Goal: Transaction & Acquisition: Purchase product/service

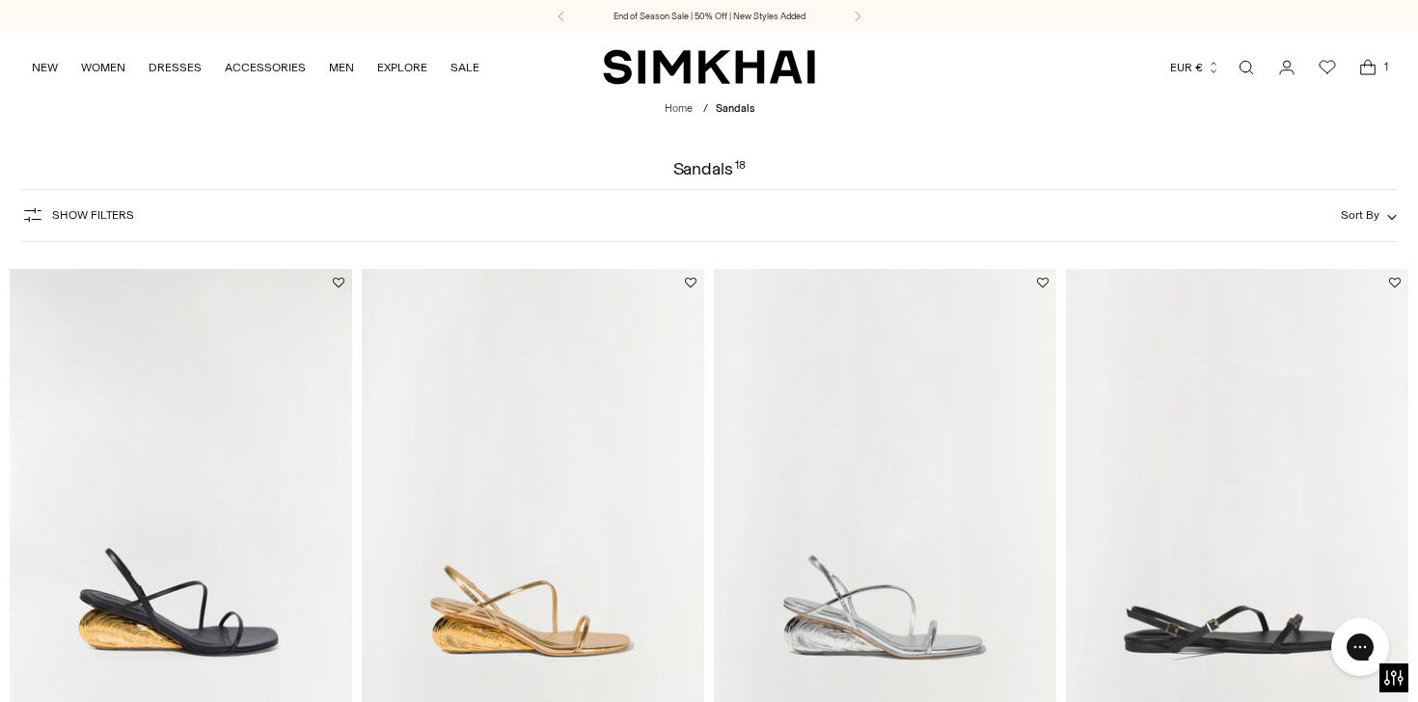
click at [0, 0] on img "Bridget Shell Wedge Sandal" at bounding box center [0, 0] width 0 height 0
click at [1367, 68] on icon "Open cart modal" at bounding box center [1367, 67] width 27 height 19
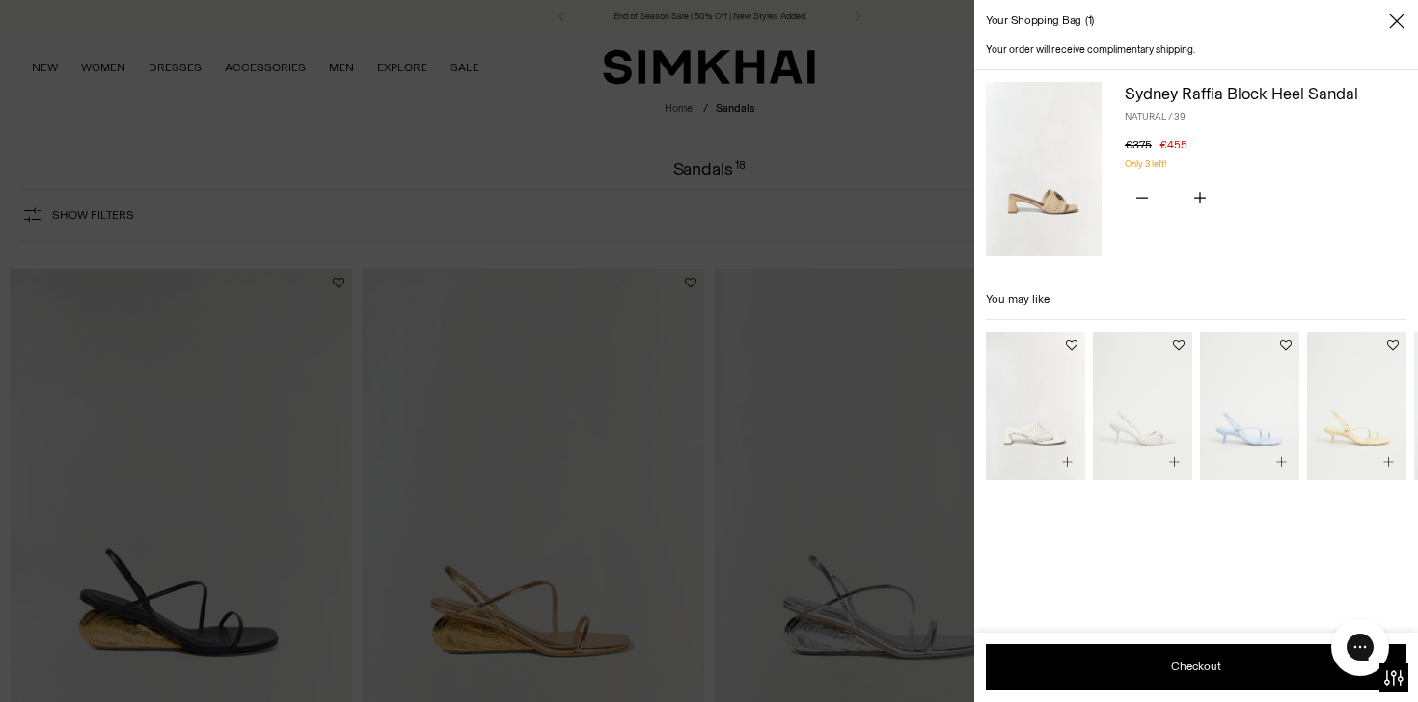
click at [1015, 187] on img at bounding box center [1044, 169] width 116 height 174
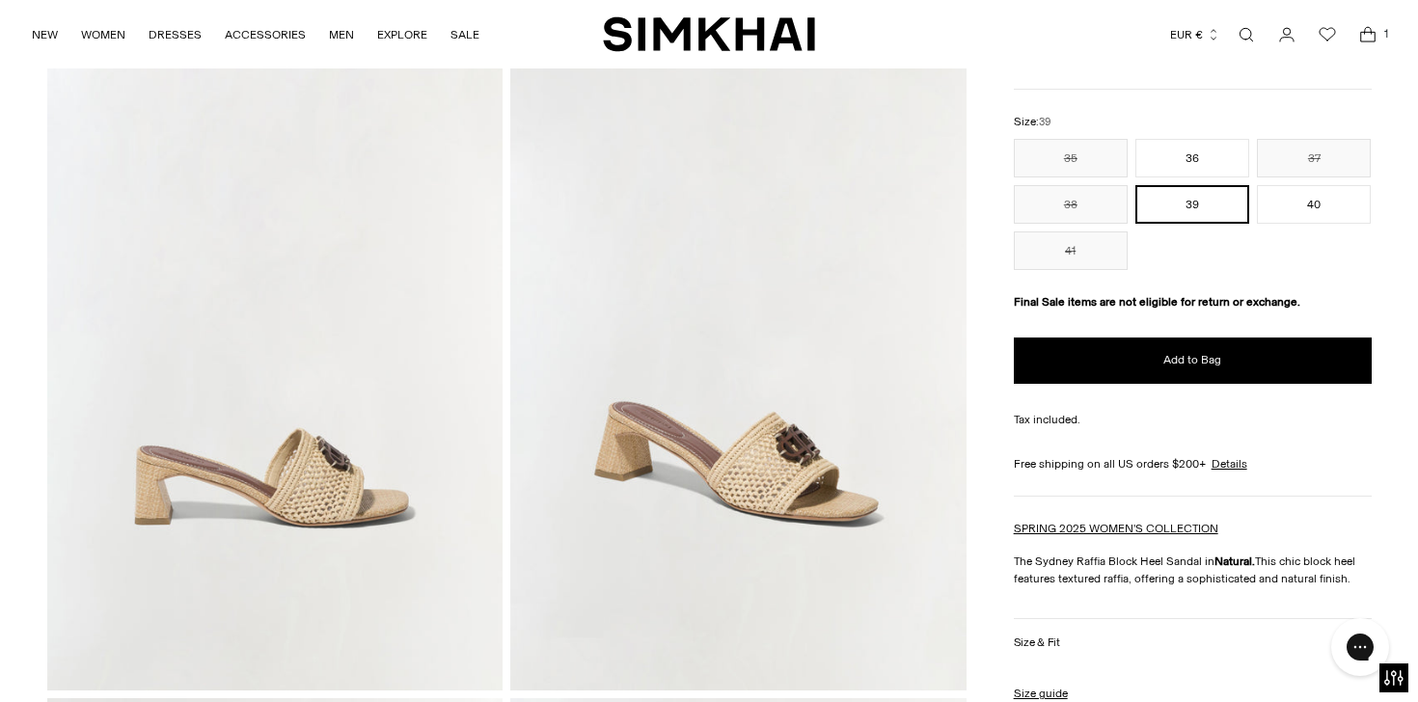
scroll to position [133, 0]
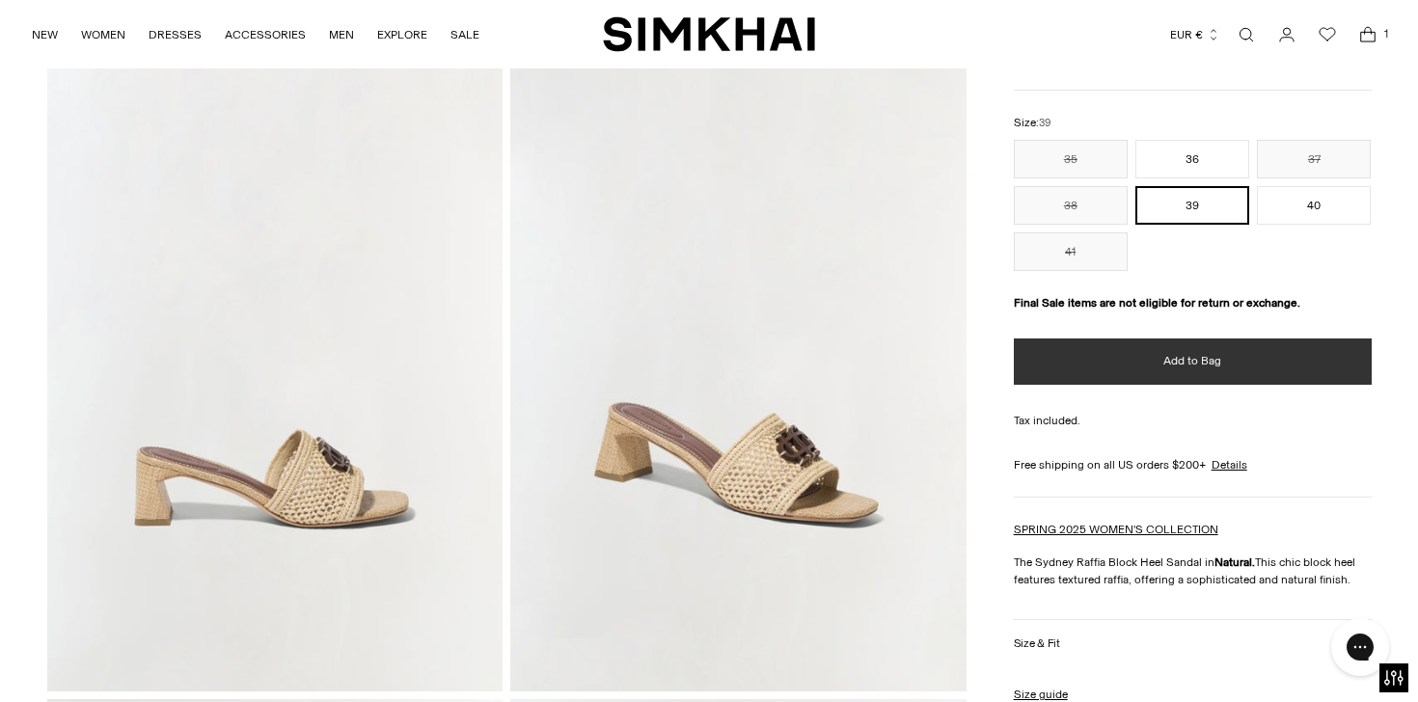
click at [1154, 354] on button "Add to Bag" at bounding box center [1193, 362] width 358 height 46
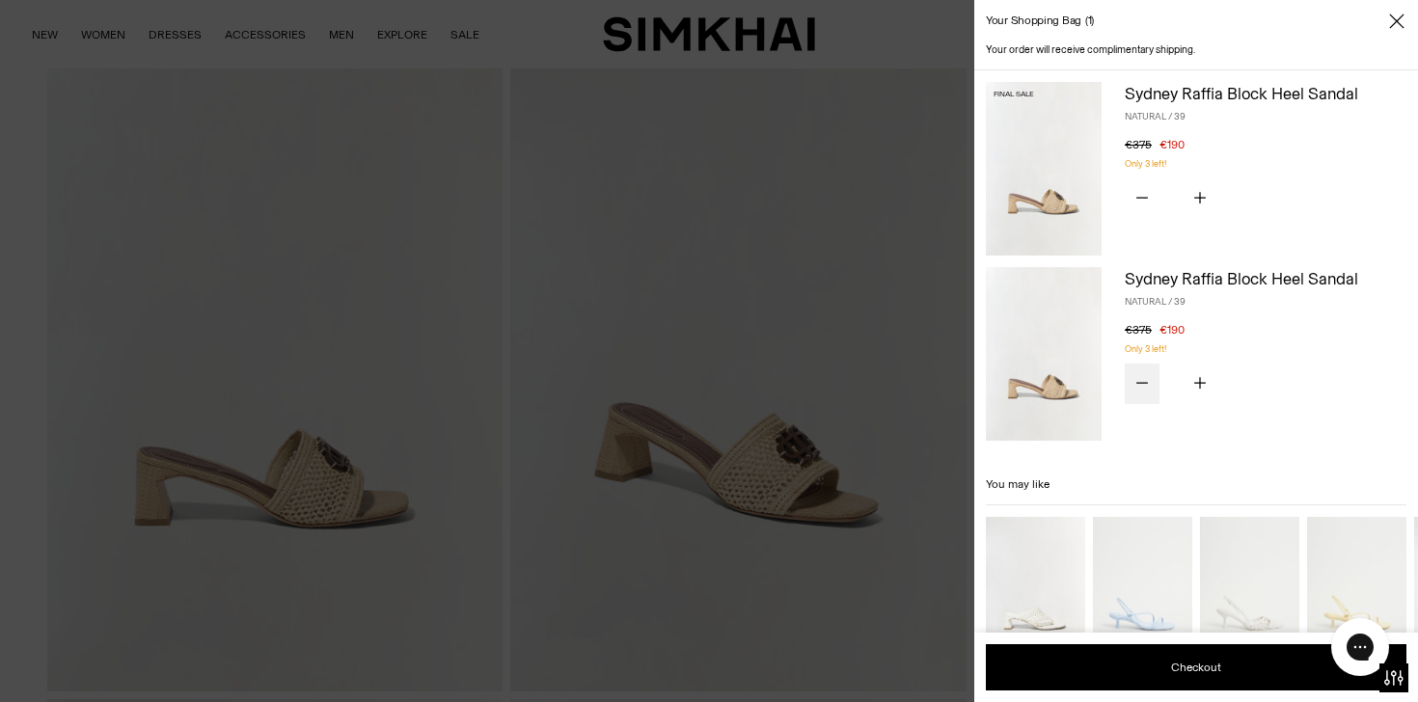
click at [1141, 383] on icon "Subtract product quantity" at bounding box center [1142, 382] width 12 height 1
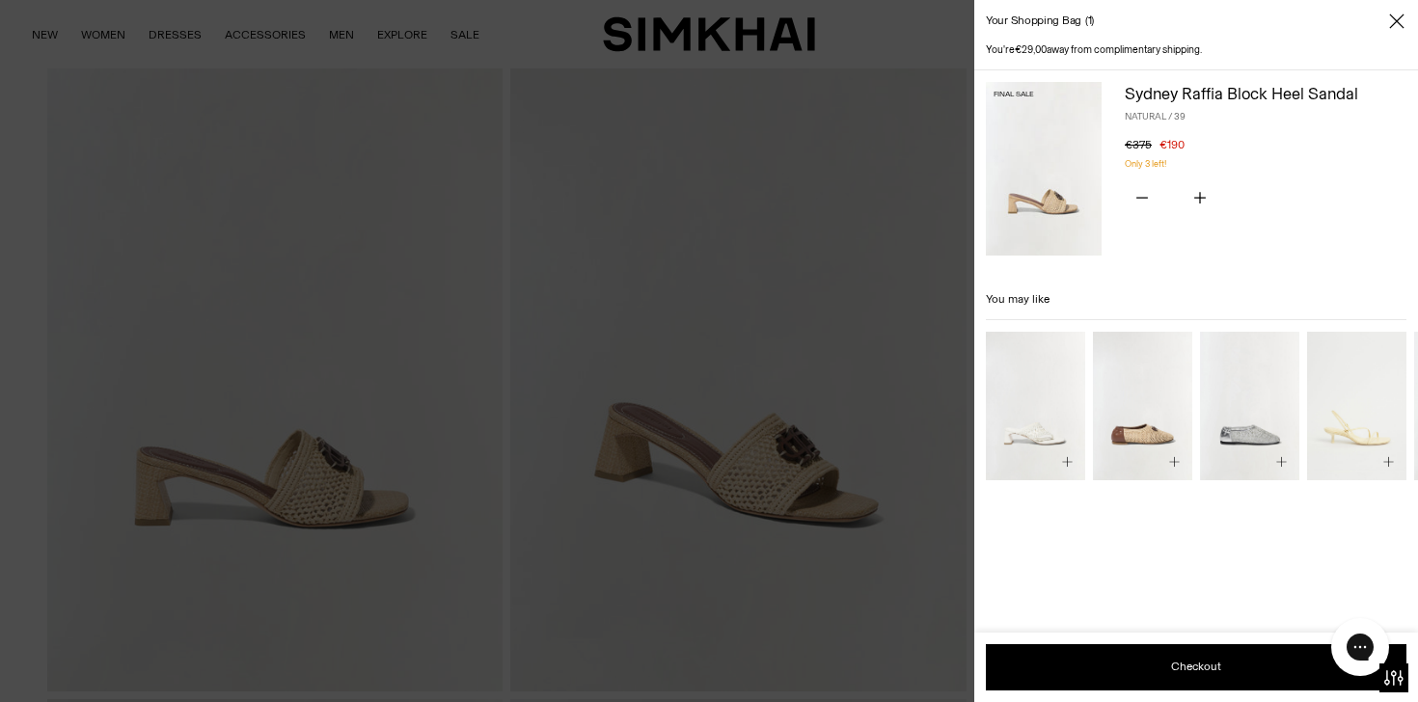
click at [1058, 151] on img at bounding box center [1044, 169] width 116 height 174
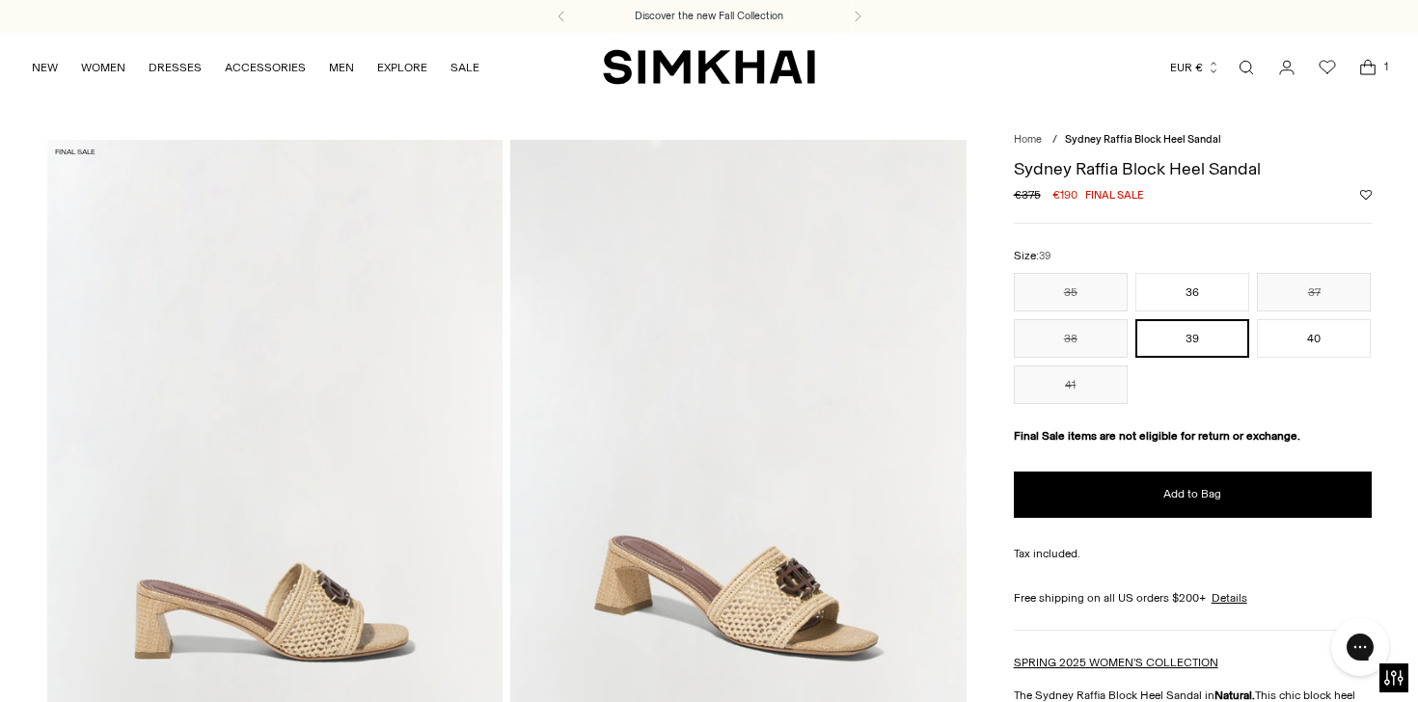
click at [1365, 63] on icon "Open cart modal" at bounding box center [1368, 63] width 7 height 7
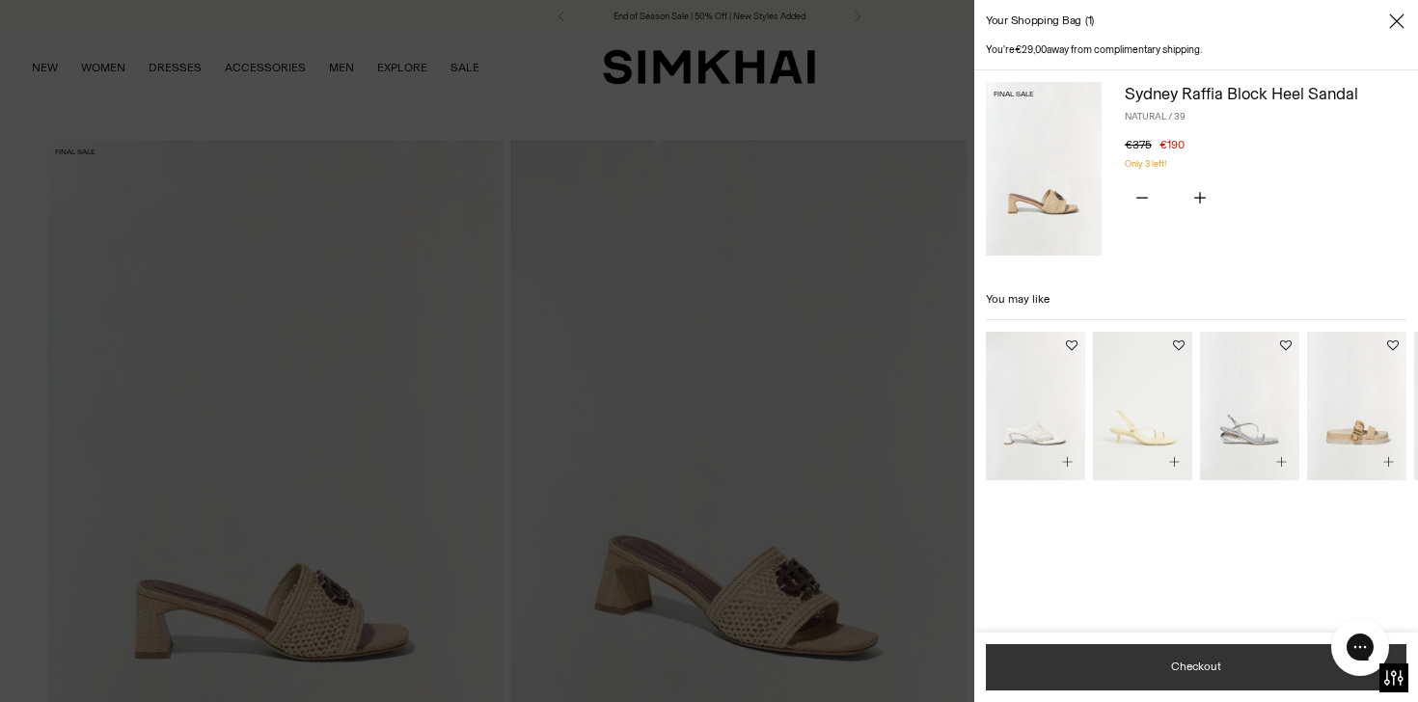
click at [1206, 674] on button "Checkout" at bounding box center [1196, 667] width 421 height 46
